Goal: Complete application form

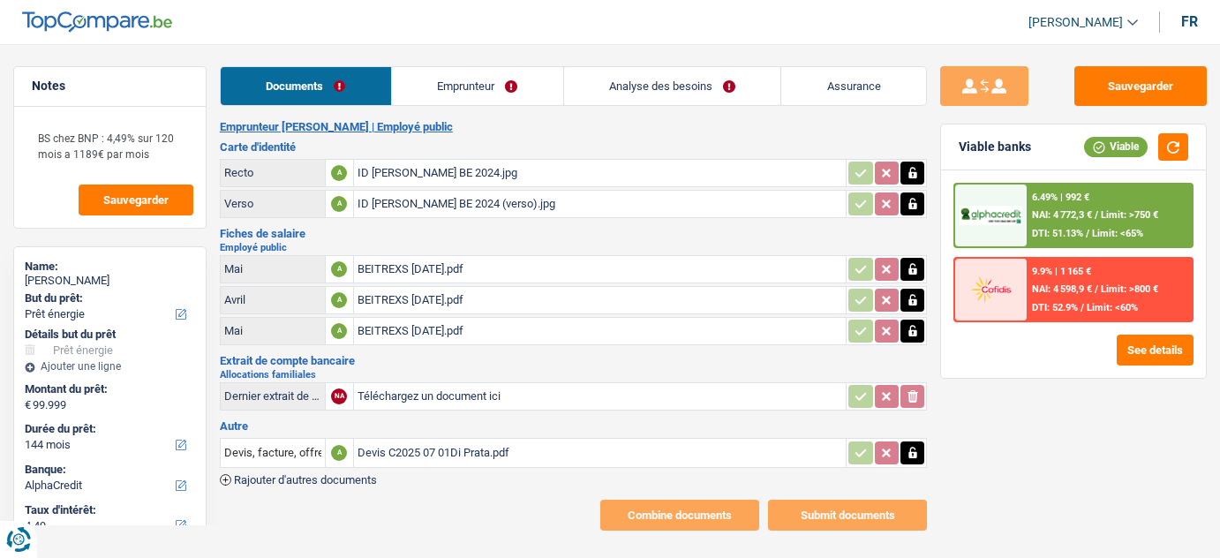
select select "energy"
select select "144"
select select "alphacredit"
click at [401, 441] on div "Devis C2025 07 01Di Prata.pdf" at bounding box center [601, 453] width 486 height 26
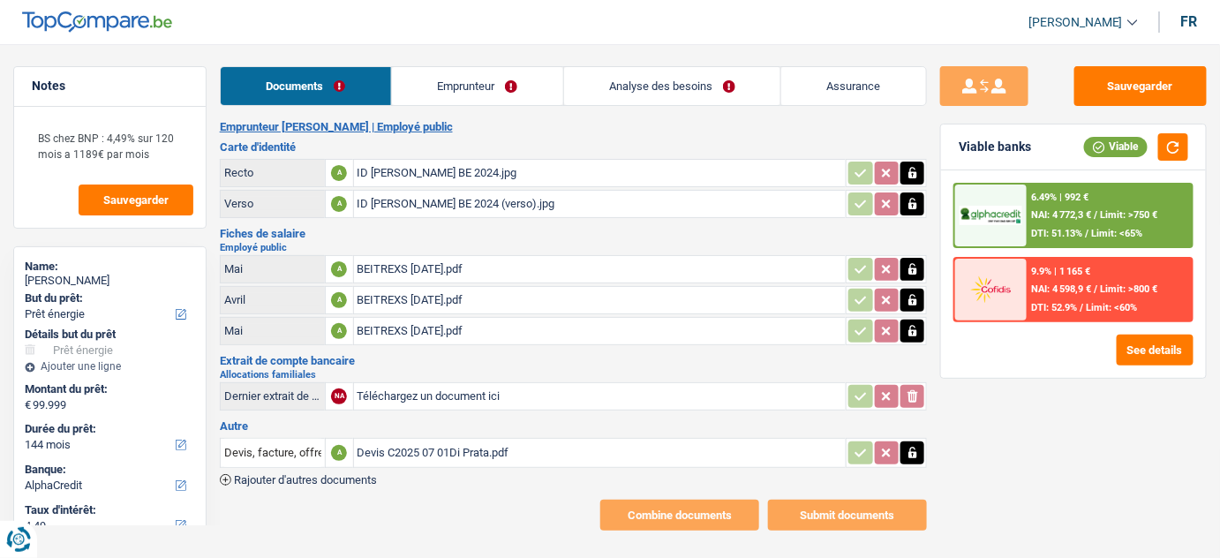
click at [419, 168] on div "ID [PERSON_NAME] BE 2024.jpg" at bounding box center [601, 173] width 486 height 26
click at [499, 75] on link "Emprunteur" at bounding box center [477, 86] width 171 height 38
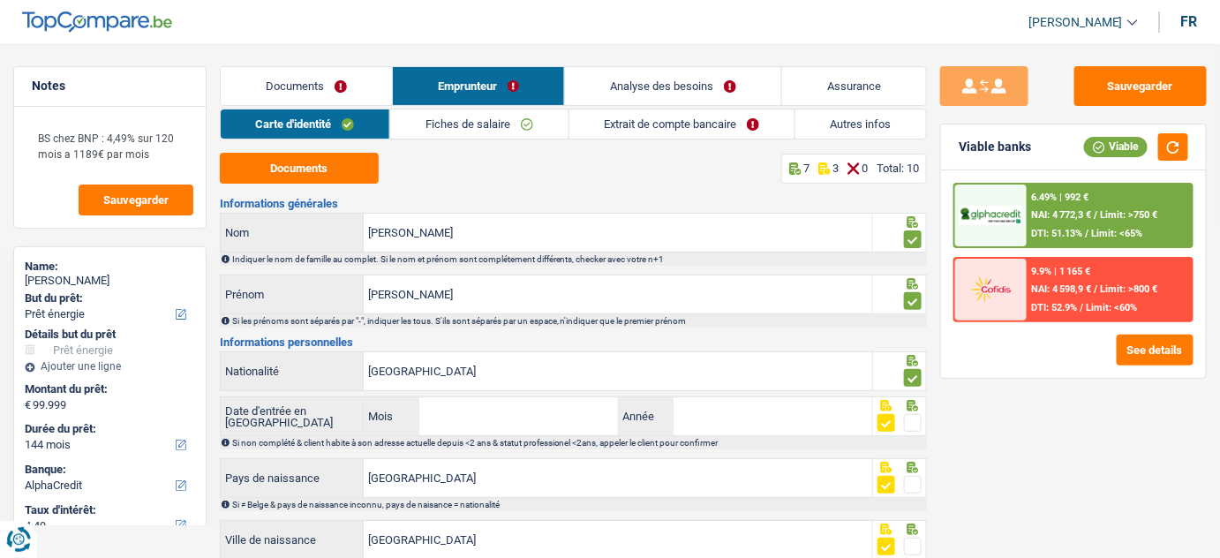
click at [499, 75] on link "Emprunteur" at bounding box center [478, 86] width 171 height 38
click at [829, 120] on link "Autres infos" at bounding box center [861, 123] width 131 height 29
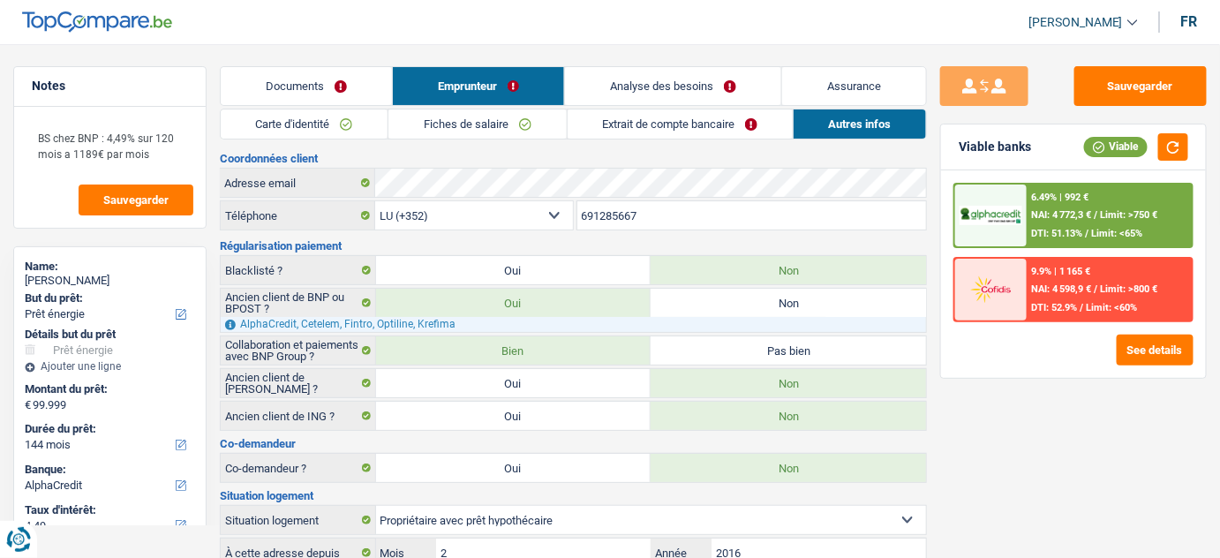
click at [516, 125] on link "Fiches de salaire" at bounding box center [477, 123] width 177 height 29
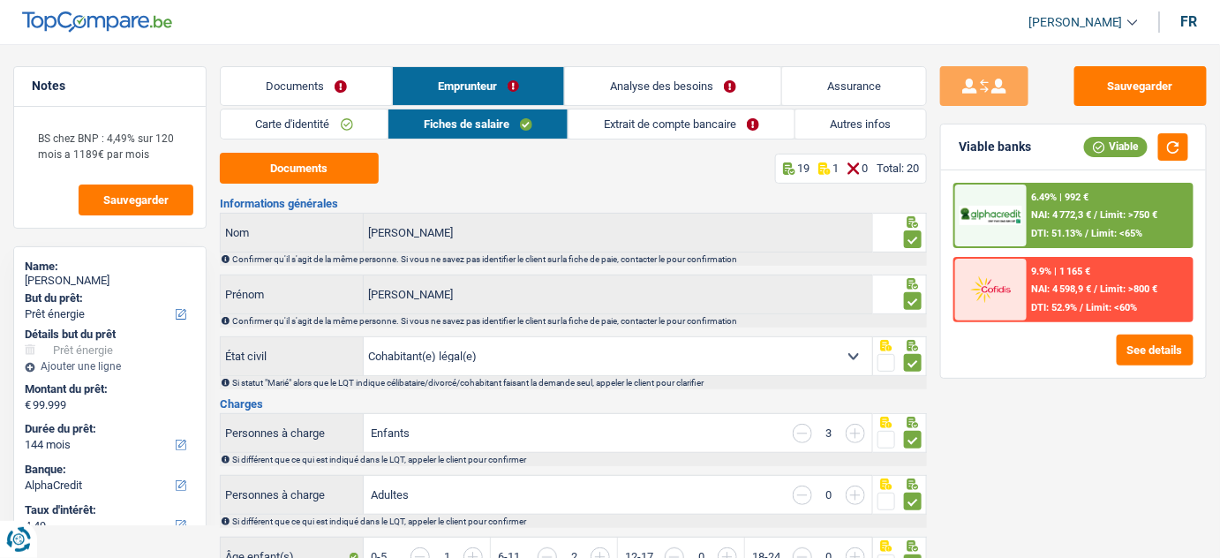
click at [369, 80] on link "Documents" at bounding box center [306, 86] width 171 height 38
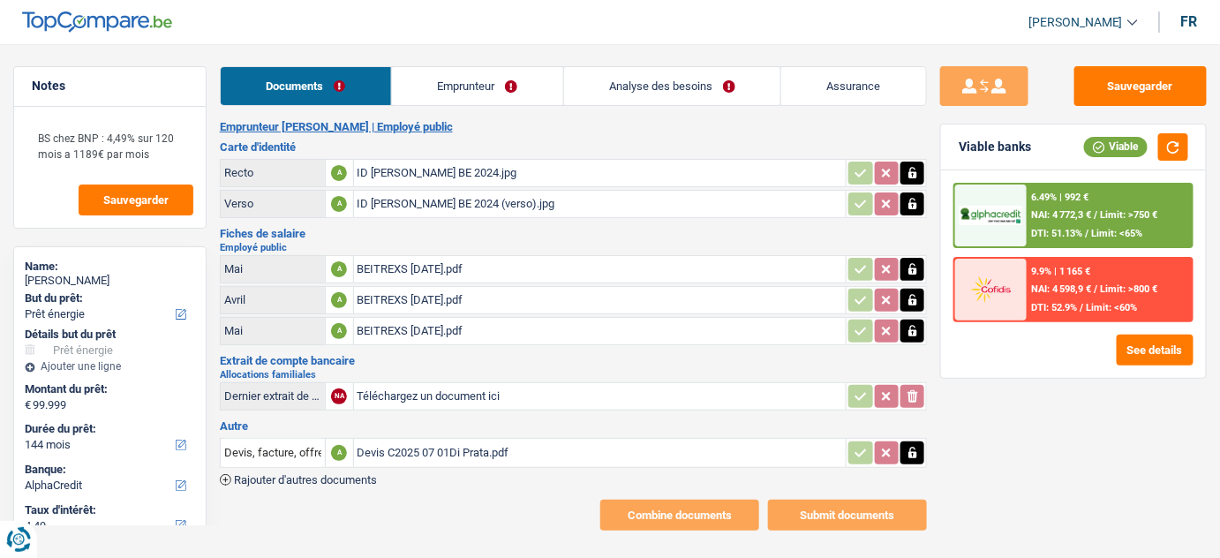
scroll to position [7, 0]
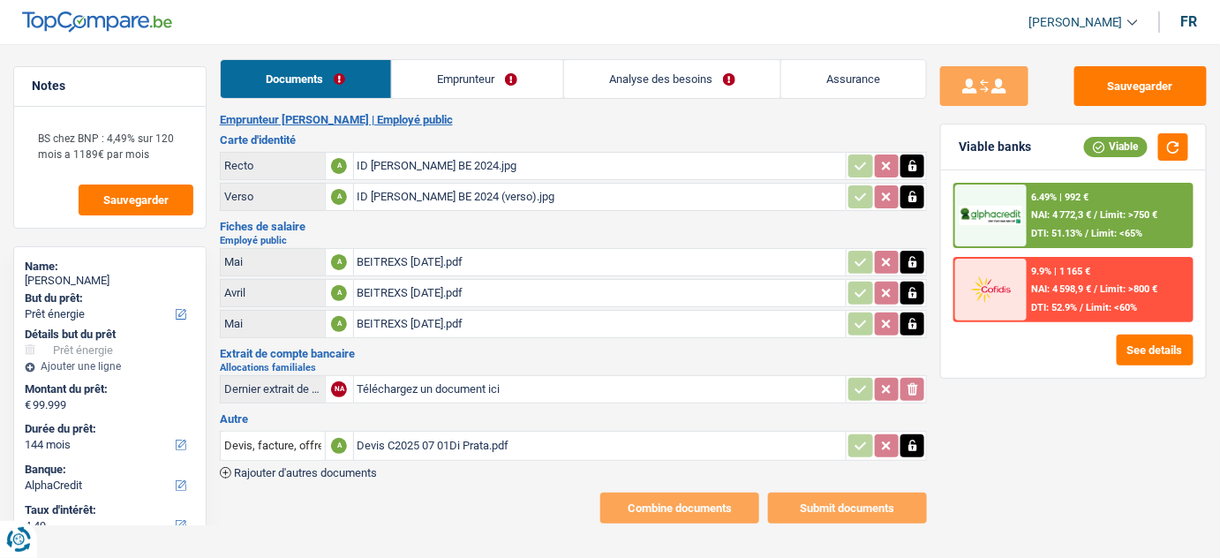
click at [426, 442] on div "Devis C2025 07 01Di Prata.pdf" at bounding box center [601, 446] width 486 height 26
